Goal: Transaction & Acquisition: Download file/media

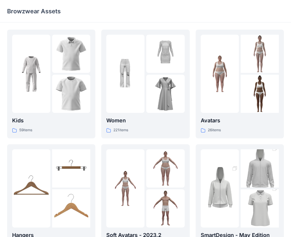
click at [130, 10] on div "Browzwear Assets" at bounding box center [122, 11] width 231 height 8
click at [126, 73] on img at bounding box center [125, 74] width 38 height 38
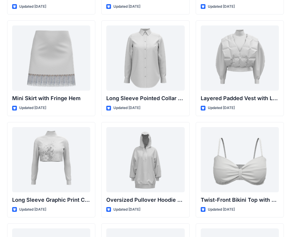
scroll to position [1734, 0]
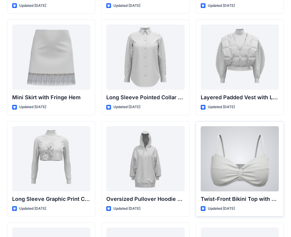
click at [250, 165] on div at bounding box center [240, 158] width 78 height 65
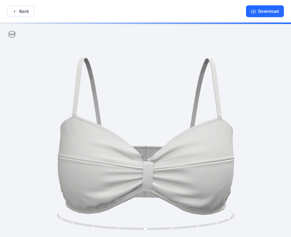
click at [218, 189] on div at bounding box center [145, 131] width 291 height 216
drag, startPoint x: 189, startPoint y: 6, endPoint x: 196, endPoint y: -9, distance: 16.4
click at [196, 0] on html "Back Download Version History" at bounding box center [145, 119] width 291 height 238
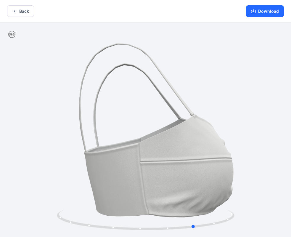
drag, startPoint x: 191, startPoint y: 176, endPoint x: 136, endPoint y: 164, distance: 56.2
click at [64, 153] on div at bounding box center [145, 131] width 291 height 216
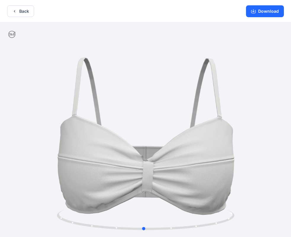
drag, startPoint x: 189, startPoint y: 166, endPoint x: 136, endPoint y: 167, distance: 52.7
click at [136, 167] on div at bounding box center [145, 131] width 291 height 216
click at [261, 14] on button "Download" at bounding box center [265, 11] width 38 height 12
click at [23, 13] on button "Back" at bounding box center [20, 11] width 27 height 12
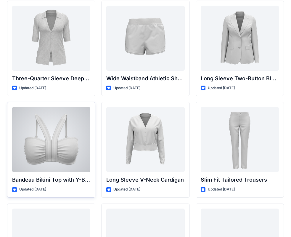
scroll to position [547, 0]
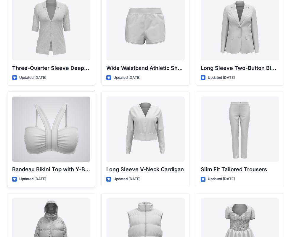
click at [65, 139] on div at bounding box center [51, 129] width 78 height 65
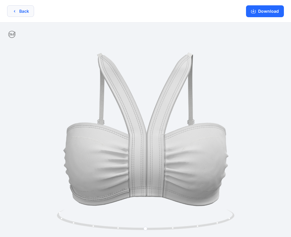
click at [21, 13] on button "Back" at bounding box center [20, 11] width 27 height 12
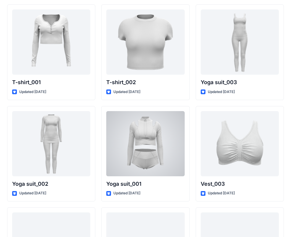
scroll to position [3180, 0]
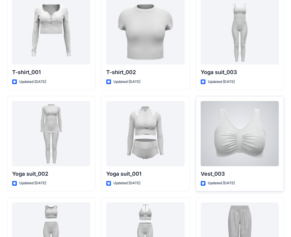
click at [231, 139] on div at bounding box center [240, 133] width 78 height 65
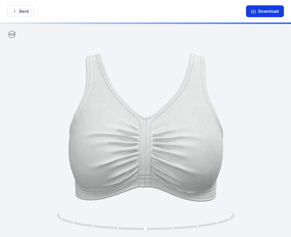
click at [264, 13] on button "Download" at bounding box center [265, 11] width 38 height 12
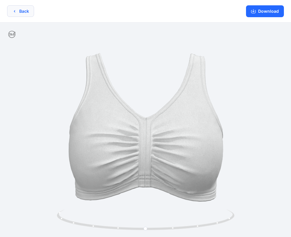
click at [20, 14] on button "Back" at bounding box center [20, 11] width 27 height 12
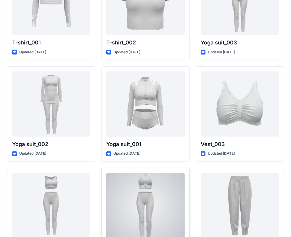
scroll to position [3239, 0]
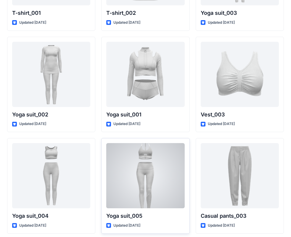
click at [145, 158] on div at bounding box center [145, 175] width 78 height 65
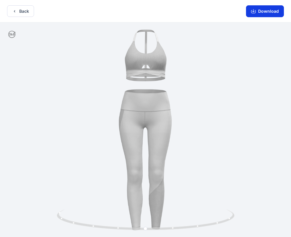
click at [264, 12] on button "Download" at bounding box center [265, 11] width 38 height 12
click at [18, 11] on button "Back" at bounding box center [20, 11] width 27 height 12
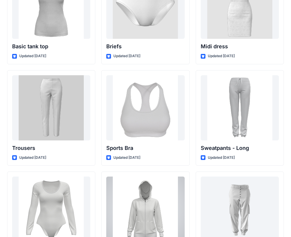
scroll to position [4912, 0]
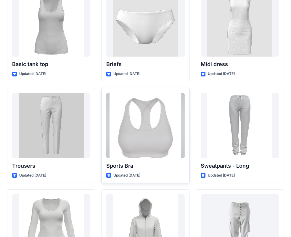
click at [151, 137] on div at bounding box center [145, 125] width 78 height 65
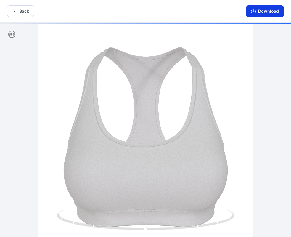
click at [267, 17] on button "Download" at bounding box center [265, 11] width 38 height 12
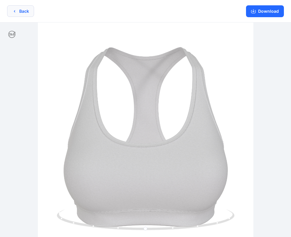
click at [28, 10] on button "Back" at bounding box center [20, 11] width 27 height 12
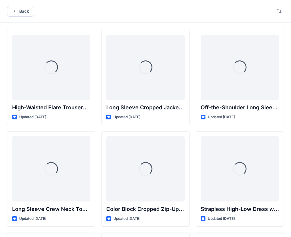
scroll to position [4912, 0]
